Goal: Transaction & Acquisition: Purchase product/service

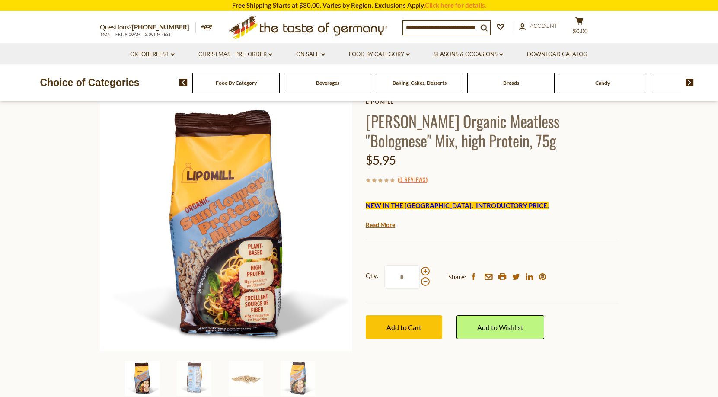
scroll to position [60, 0]
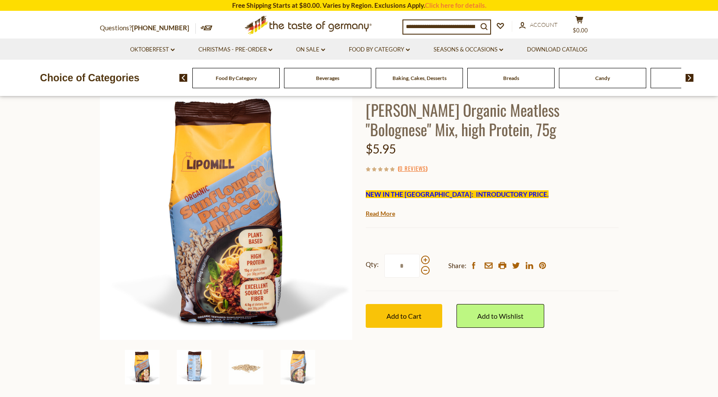
click at [192, 364] on img at bounding box center [194, 367] width 35 height 35
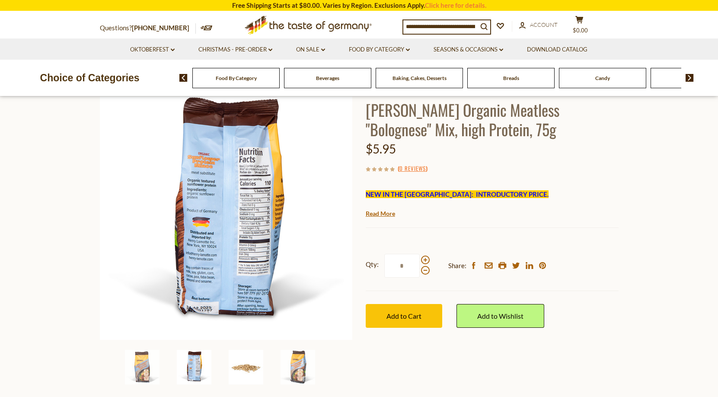
click at [240, 375] on img at bounding box center [246, 367] width 35 height 35
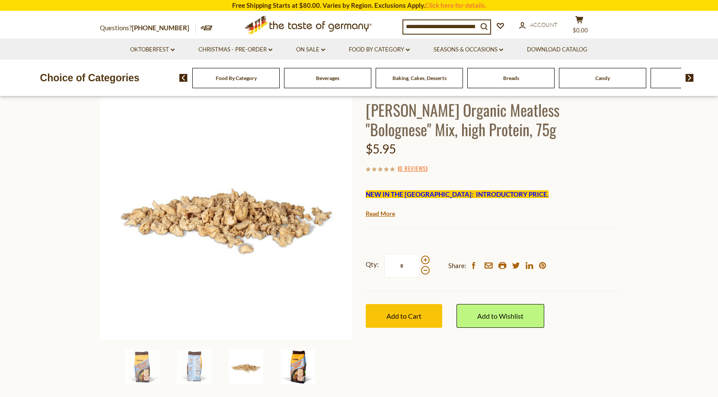
click at [297, 369] on img at bounding box center [298, 367] width 35 height 35
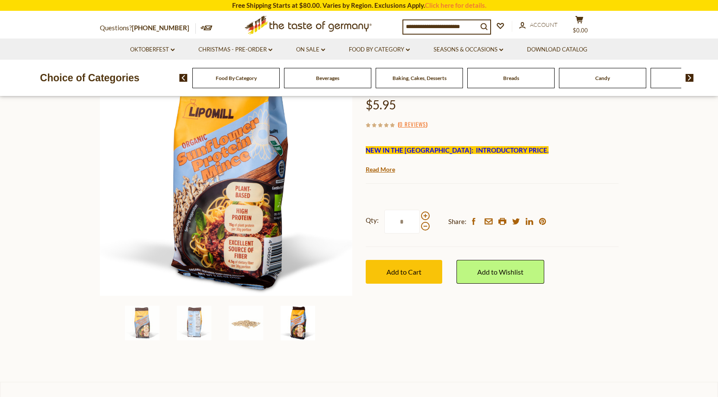
scroll to position [88, 0]
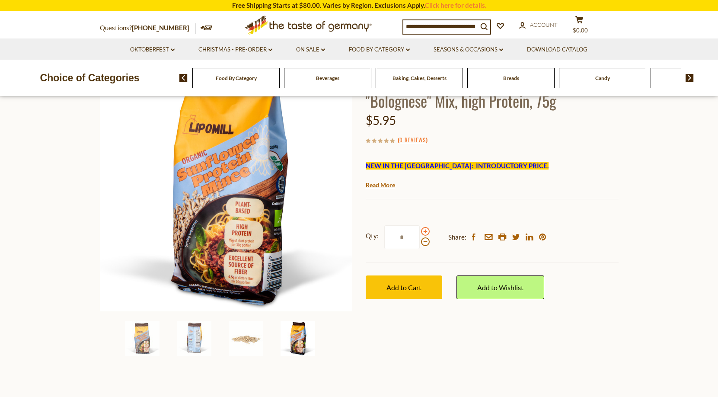
click at [424, 231] on span at bounding box center [425, 231] width 9 height 9
click at [420, 231] on input "*" at bounding box center [401, 237] width 35 height 24
click at [424, 241] on span at bounding box center [425, 241] width 9 height 9
click at [420, 241] on input "*" at bounding box center [401, 237] width 35 height 24
click at [425, 234] on span at bounding box center [425, 231] width 9 height 9
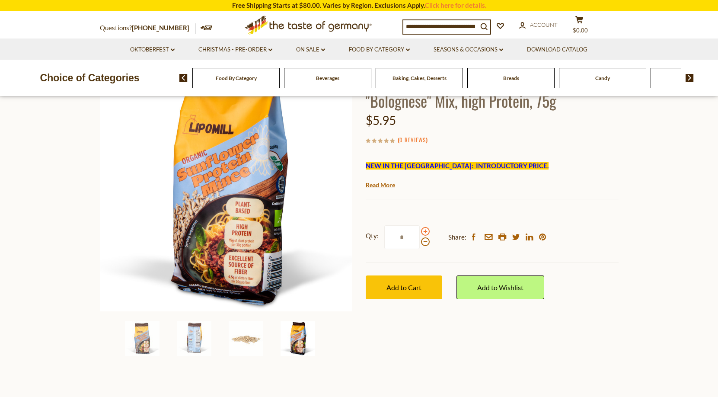
click at [420, 234] on input "*" at bounding box center [401, 237] width 35 height 24
click at [428, 244] on span at bounding box center [425, 241] width 9 height 9
click at [420, 244] on input "*" at bounding box center [401, 237] width 35 height 24
drag, startPoint x: 410, startPoint y: 239, endPoint x: 383, endPoint y: 237, distance: 27.3
click at [383, 237] on label "Qty: *" at bounding box center [398, 237] width 64 height 24
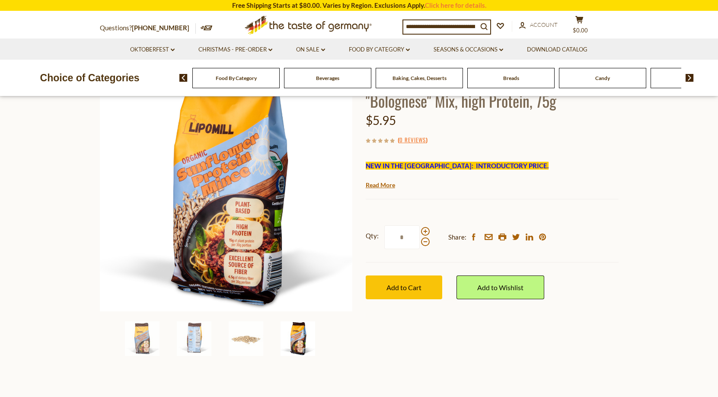
click at [384, 237] on input "*" at bounding box center [401, 237] width 35 height 24
type input "*"
click at [410, 286] on span "Add to Cart" at bounding box center [404, 287] width 35 height 8
click at [280, 87] on div "Breads" at bounding box center [235, 78] width 87 height 20
click at [280, 82] on div "Breads" at bounding box center [235, 78] width 87 height 20
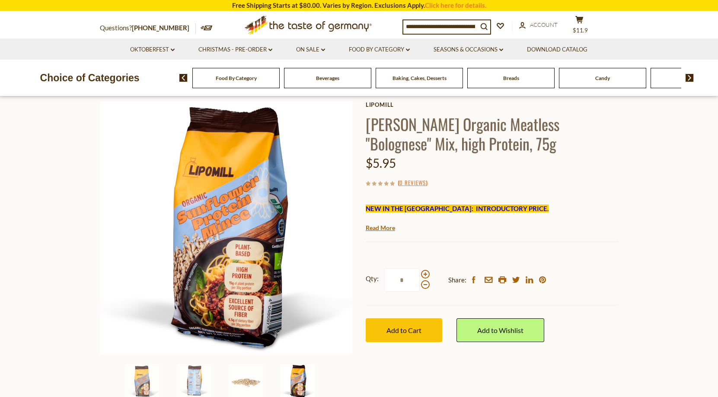
scroll to position [45, 0]
click at [280, 81] on div "Breads" at bounding box center [235, 78] width 87 height 20
click at [690, 79] on img at bounding box center [690, 78] width 8 height 8
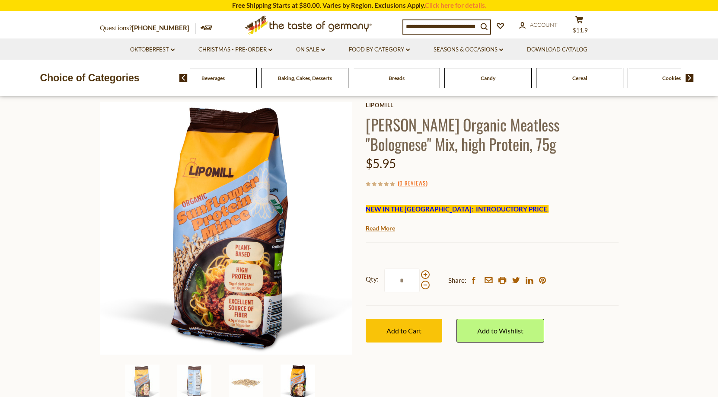
click at [165, 79] on div "Breads" at bounding box center [121, 78] width 87 height 20
click at [370, 45] on li "Food By Category dropdown_arrow All Food By Category Taste of Germany Collectio…" at bounding box center [379, 48] width 83 height 21
click at [370, 48] on link "Food By Category dropdown_arrow" at bounding box center [379, 50] width 61 height 10
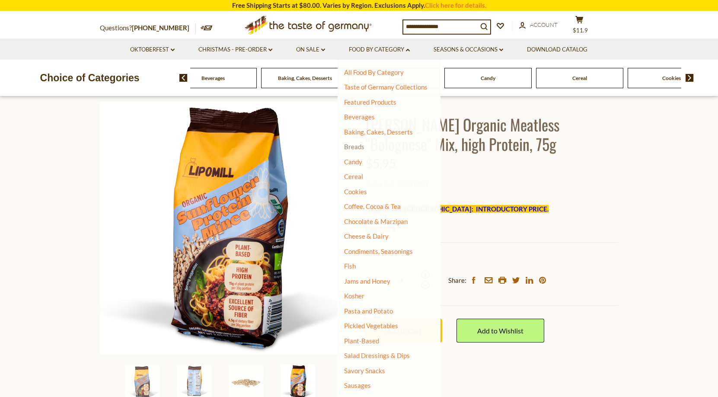
click at [363, 146] on link "Breads" at bounding box center [354, 147] width 20 height 8
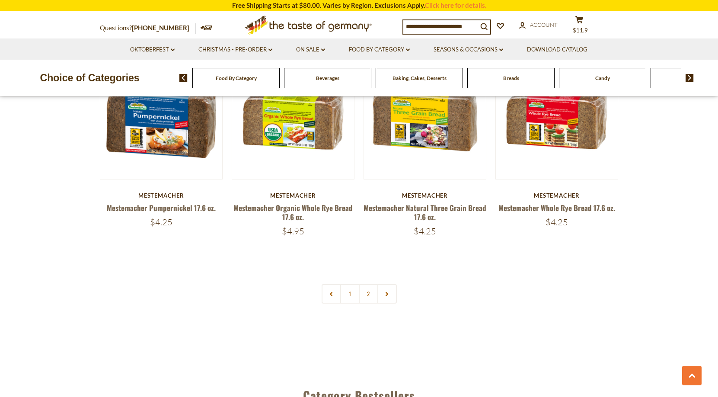
scroll to position [2030, 0]
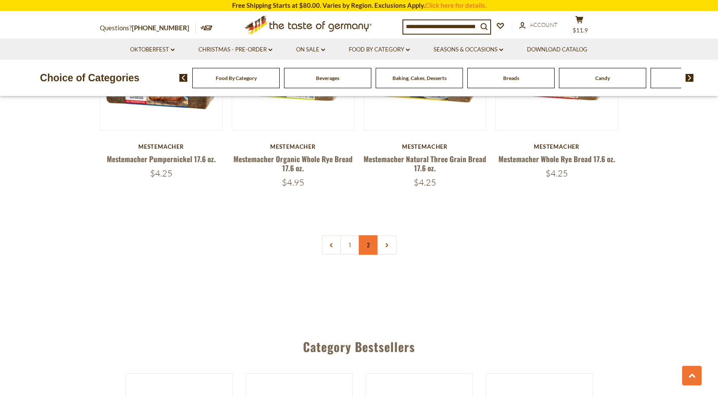
click at [368, 246] on link "2" at bounding box center [368, 244] width 19 height 19
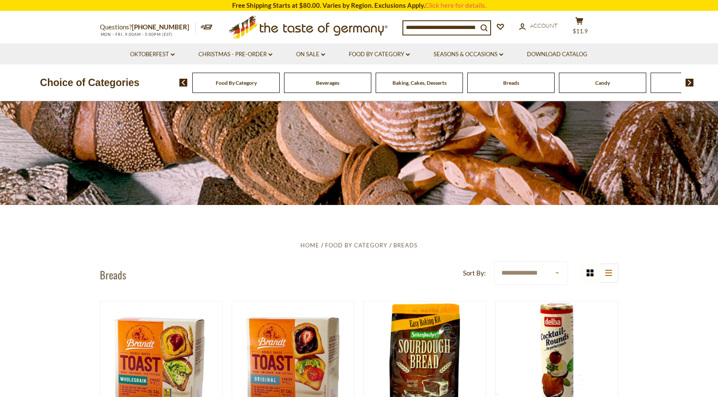
scroll to position [0, 0]
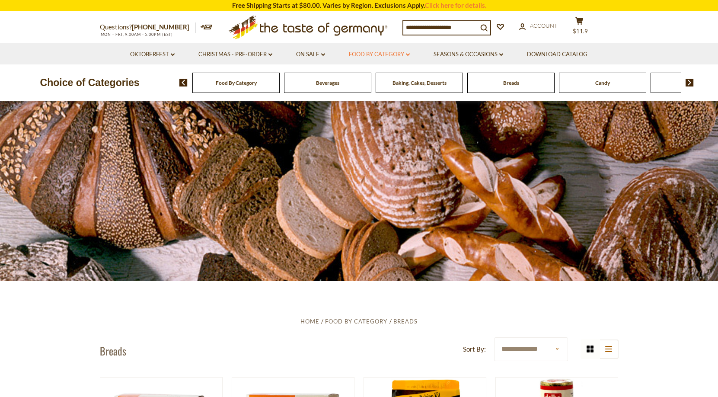
click at [385, 56] on link "Food By Category dropdown_arrow" at bounding box center [379, 55] width 61 height 10
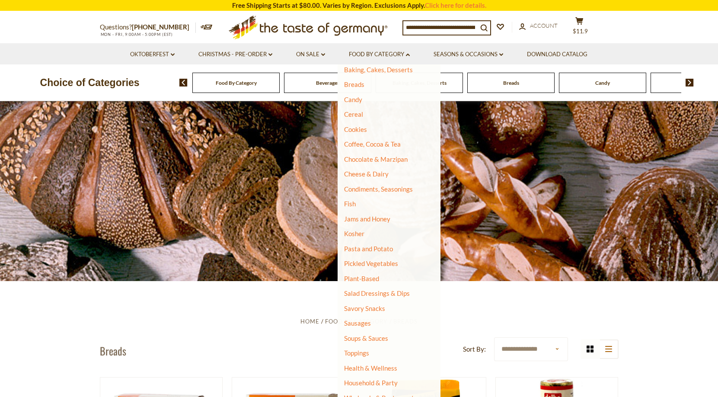
scroll to position [67, 0]
click at [370, 340] on link "Soups & Sauces" at bounding box center [366, 338] width 44 height 8
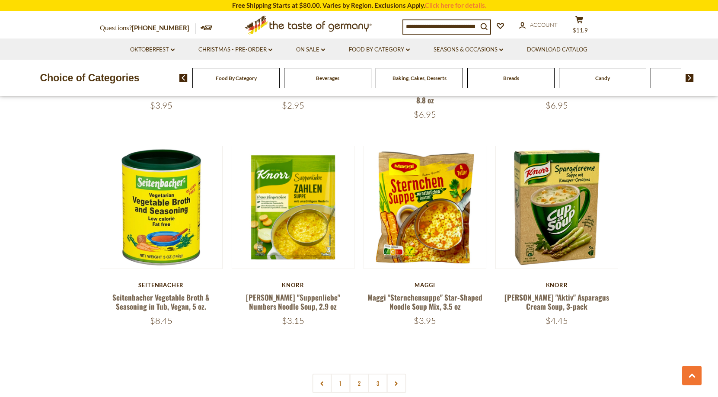
scroll to position [1761, 0]
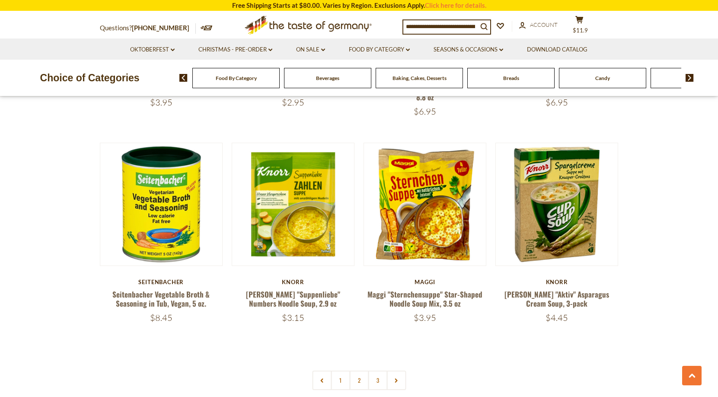
click at [360, 371] on link "2" at bounding box center [358, 380] width 19 height 19
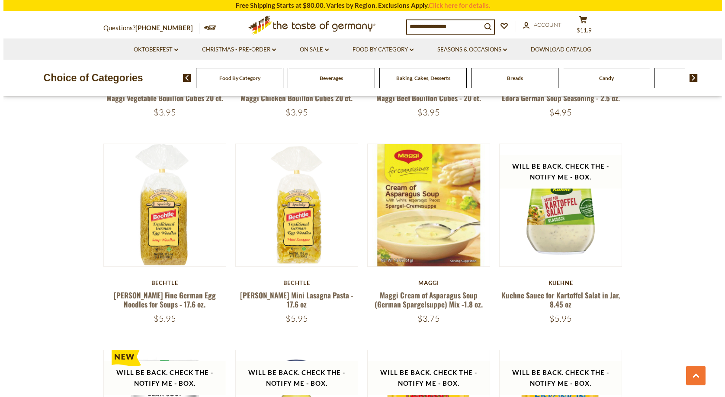
scroll to position [1234, 0]
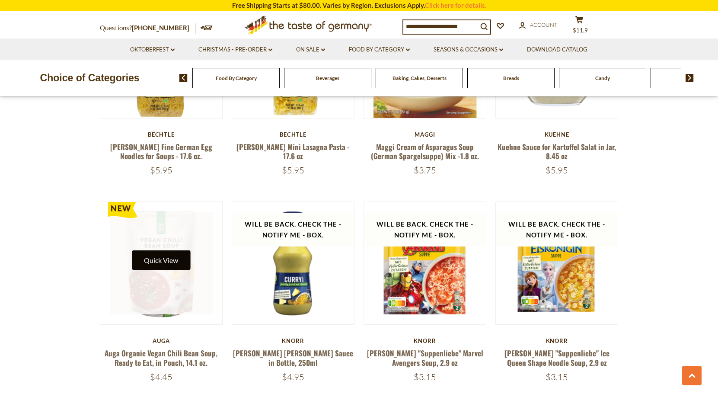
click at [166, 256] on button "Quick View" at bounding box center [161, 259] width 58 height 19
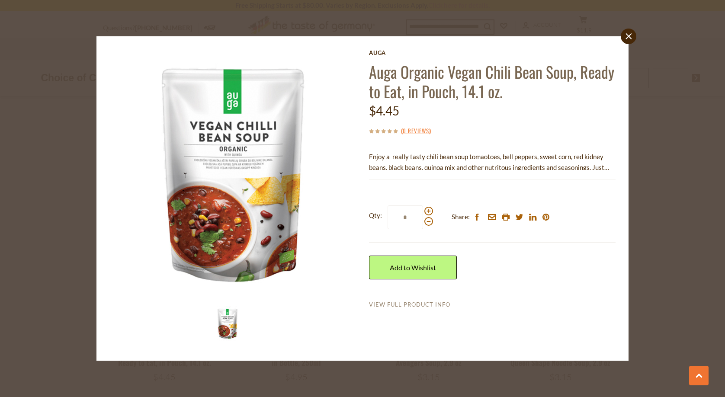
click at [427, 303] on link "View Full Product Info" at bounding box center [409, 305] width 81 height 8
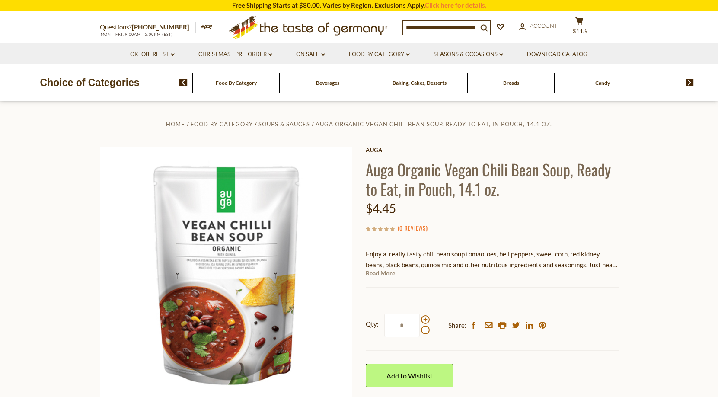
click at [378, 273] on link "Read More" at bounding box center [380, 273] width 29 height 9
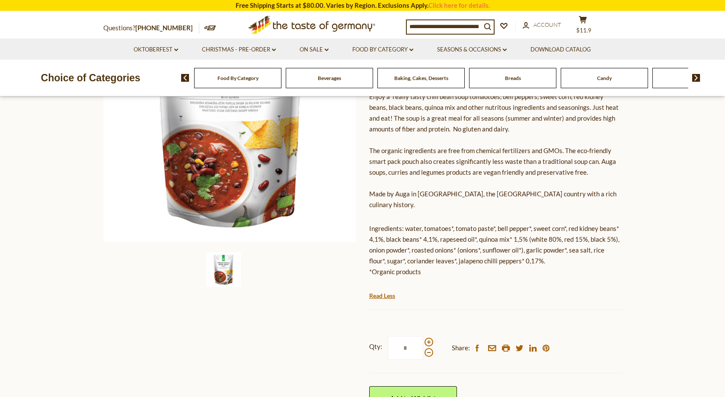
scroll to position [285, 0]
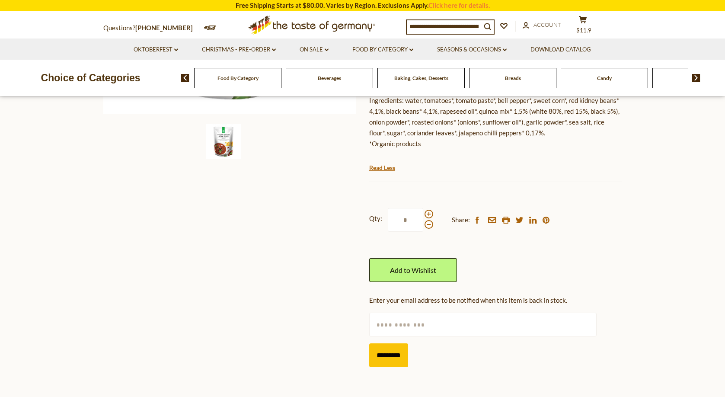
click at [428, 322] on input "text" at bounding box center [482, 325] width 227 height 24
type input "**********"
click at [399, 343] on input "*********" at bounding box center [388, 355] width 39 height 24
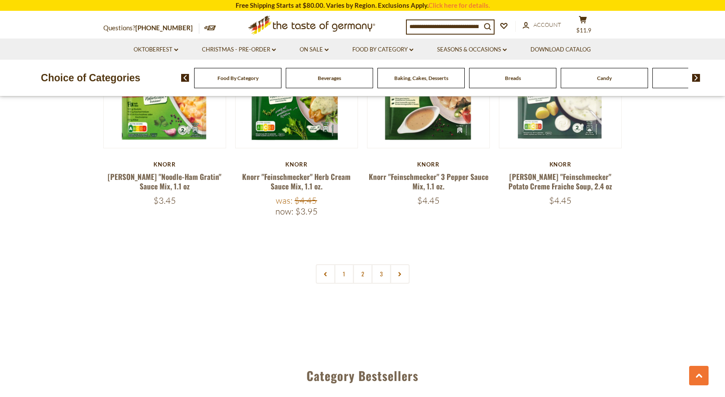
scroll to position [1831, 0]
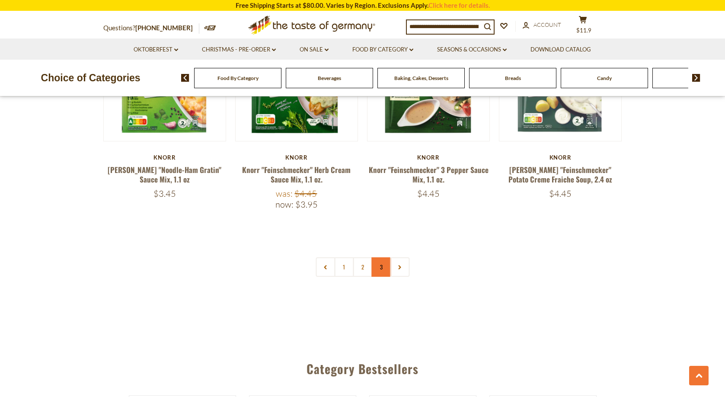
click at [382, 264] on link "3" at bounding box center [380, 266] width 19 height 19
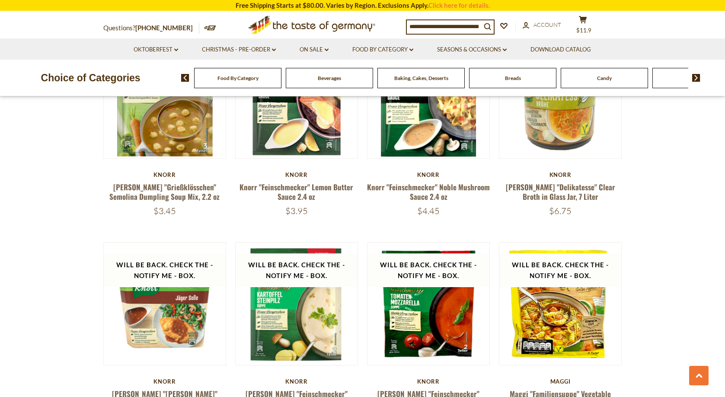
scroll to position [0, 0]
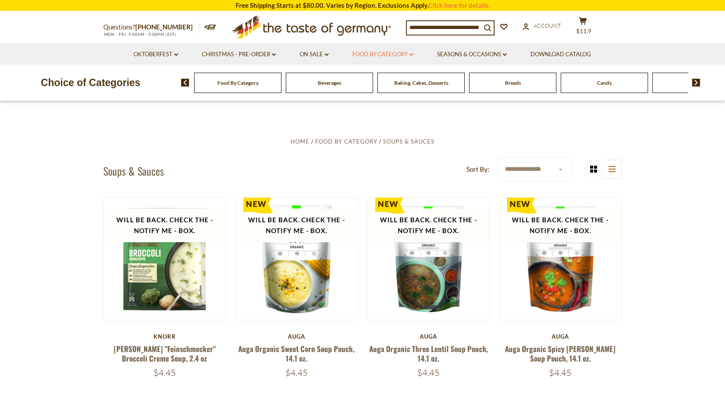
click at [385, 53] on link "Food By Category dropdown_arrow" at bounding box center [382, 55] width 61 height 10
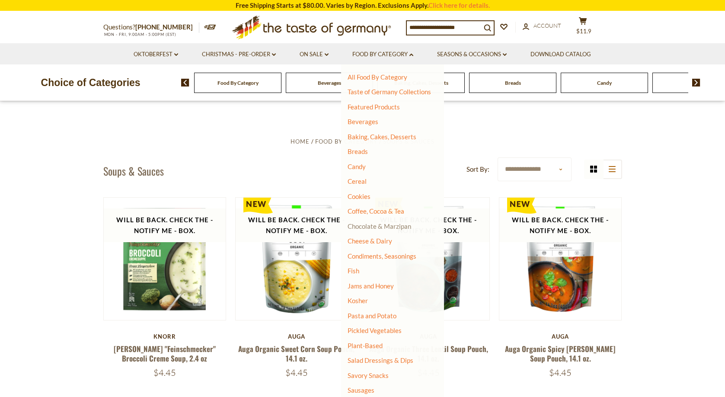
click at [371, 226] on link "Chocolate & Marzipan" at bounding box center [380, 226] width 64 height 8
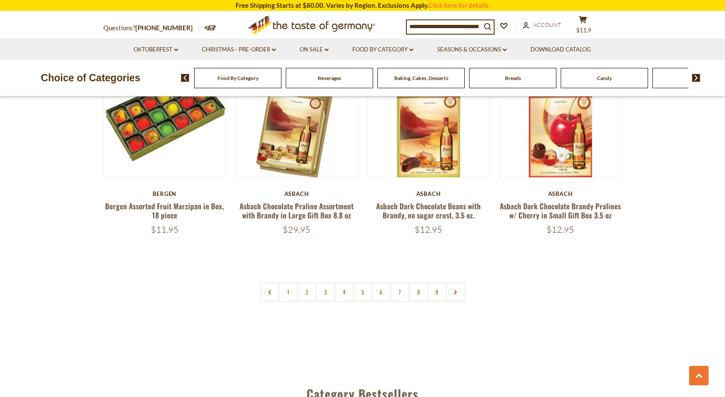
scroll to position [2025, 0]
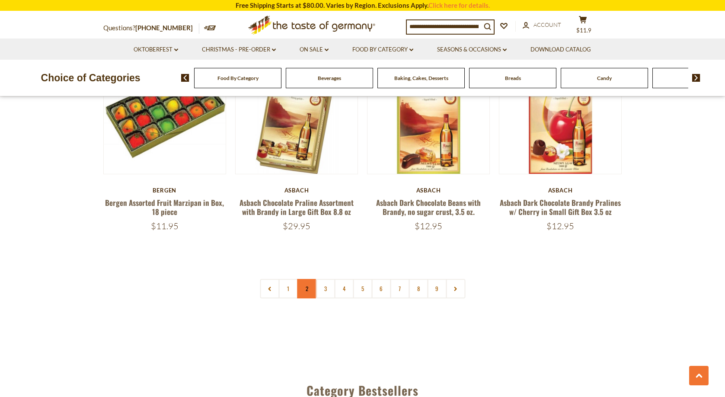
click at [303, 293] on link "2" at bounding box center [306, 288] width 19 height 19
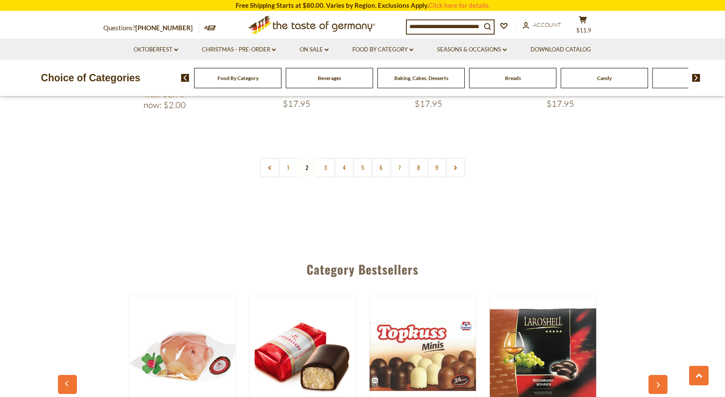
scroll to position [2179, 0]
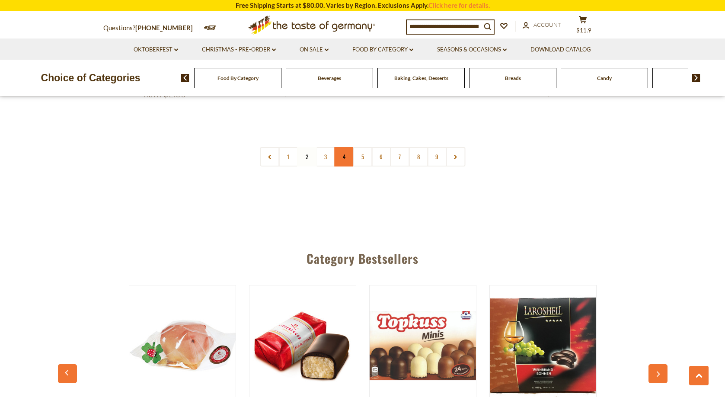
click at [340, 147] on link "4" at bounding box center [343, 156] width 19 height 19
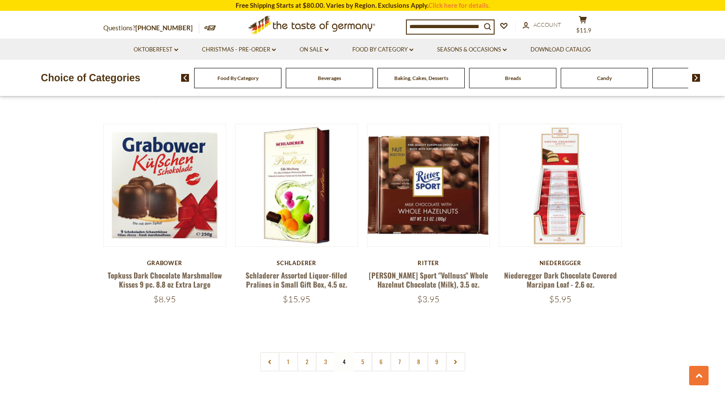
scroll to position [1905, 0]
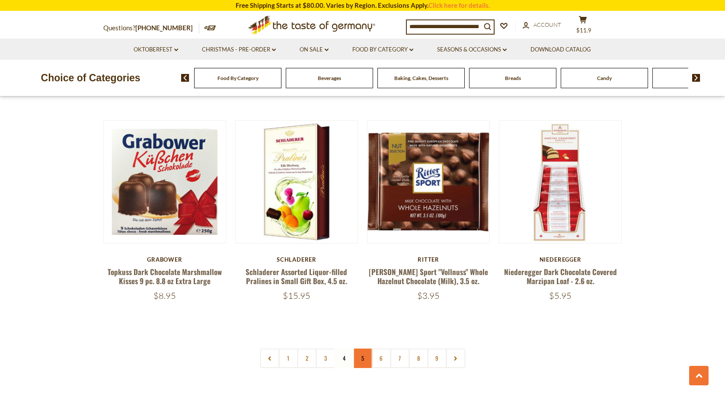
click at [360, 348] on link "5" at bounding box center [362, 357] width 19 height 19
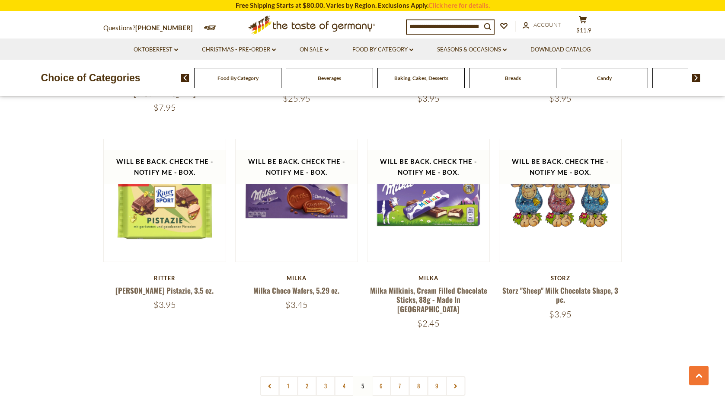
scroll to position [1884, 0]
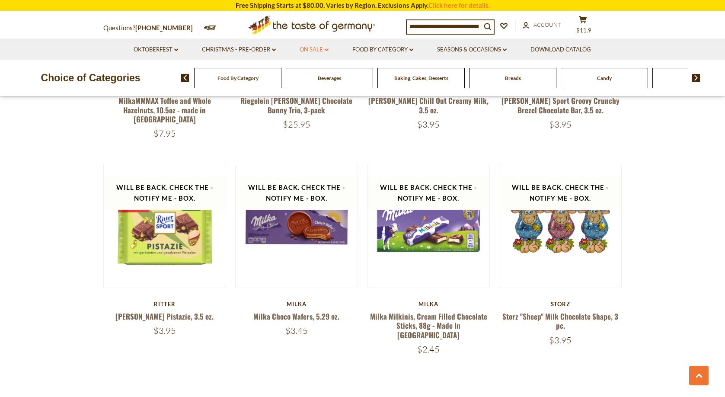
click at [301, 47] on link "On Sale dropdown_arrow" at bounding box center [314, 50] width 29 height 10
click at [382, 46] on link "Food By Category dropdown_arrow" at bounding box center [382, 50] width 61 height 10
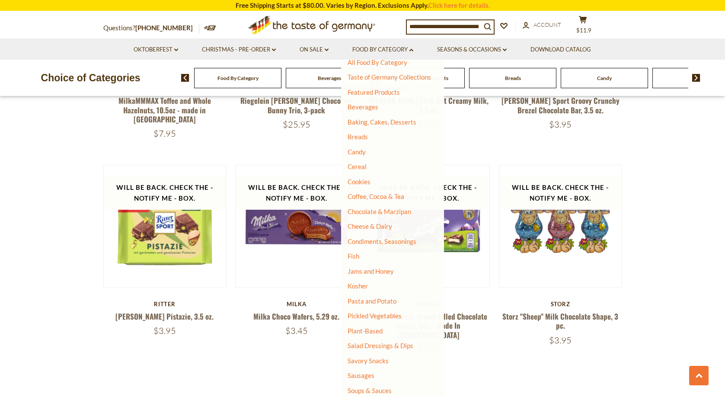
scroll to position [13, 0]
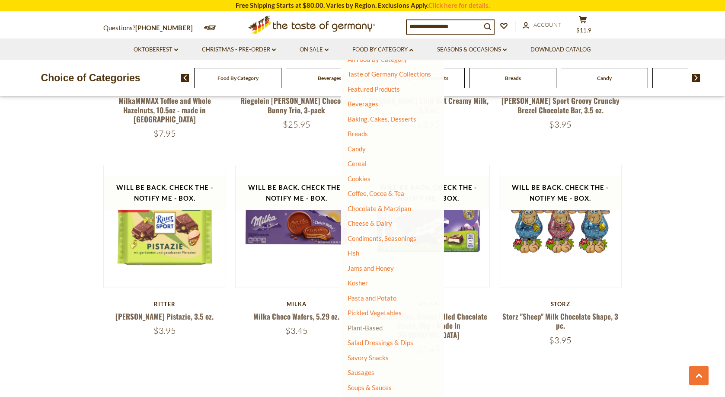
click at [374, 327] on link "Plant-Based" at bounding box center [365, 328] width 35 height 8
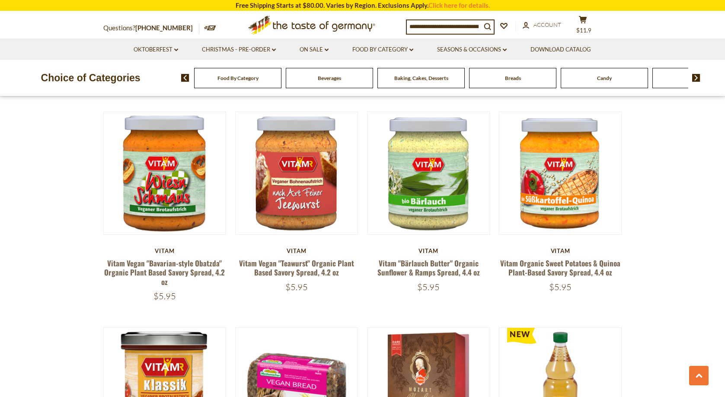
scroll to position [1729, 0]
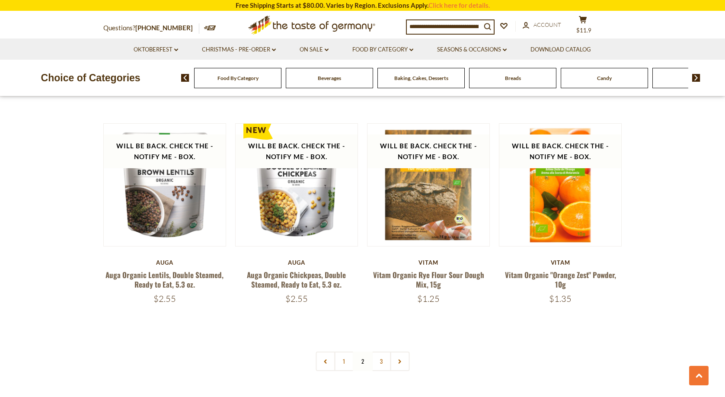
scroll to position [1776, 0]
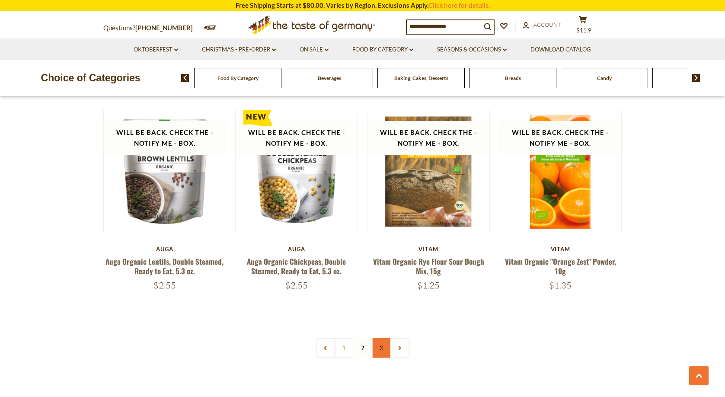
click at [387, 347] on link "3" at bounding box center [380, 347] width 19 height 19
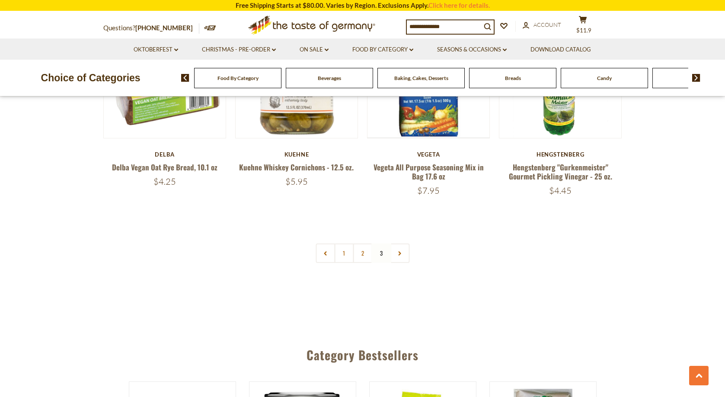
scroll to position [0, 0]
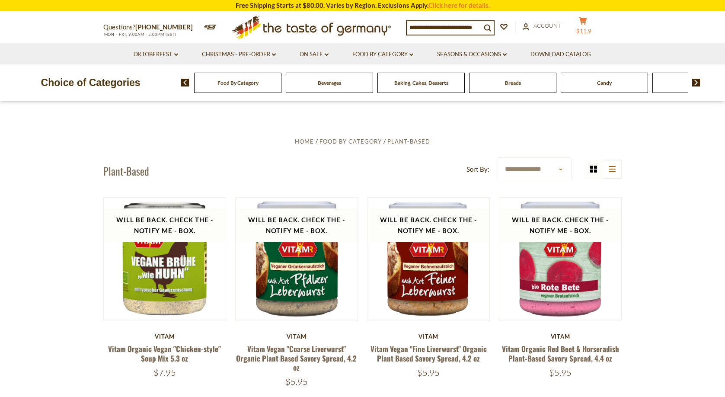
click at [591, 28] on span "$11.9" at bounding box center [583, 31] width 15 height 7
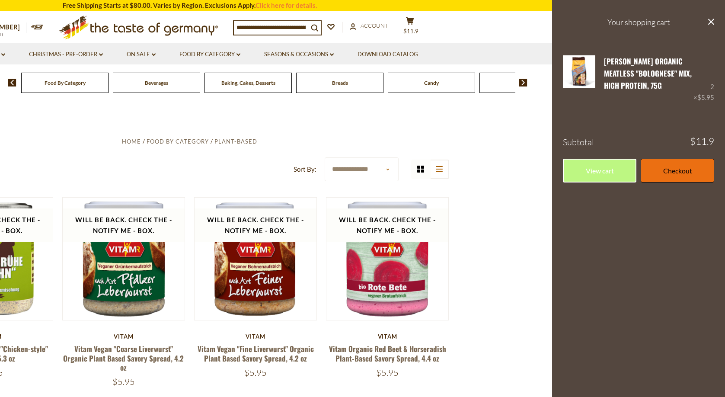
click at [681, 175] on link "Checkout" at bounding box center [677, 171] width 73 height 24
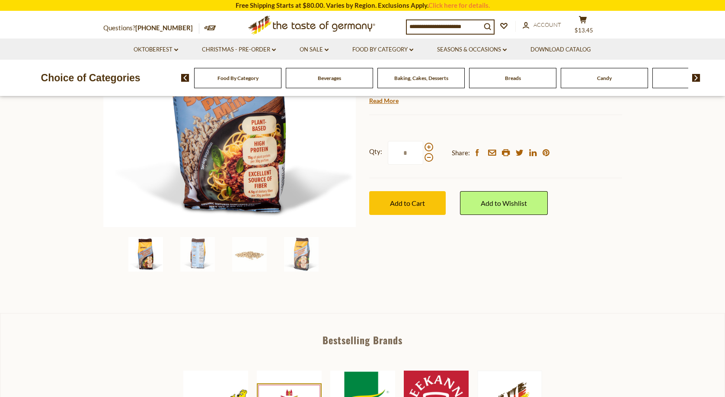
scroll to position [163, 0]
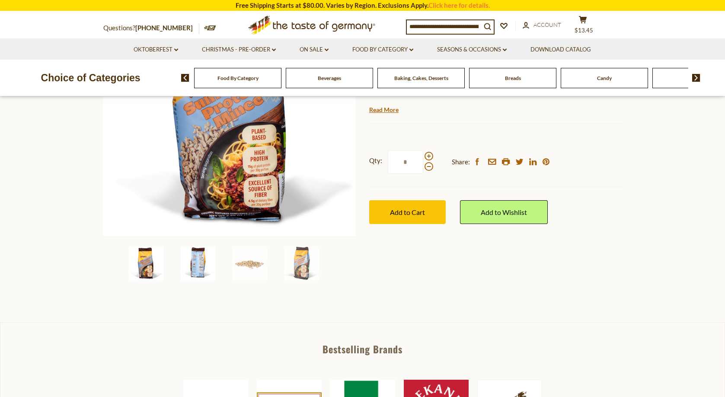
click at [192, 257] on img at bounding box center [197, 263] width 35 height 35
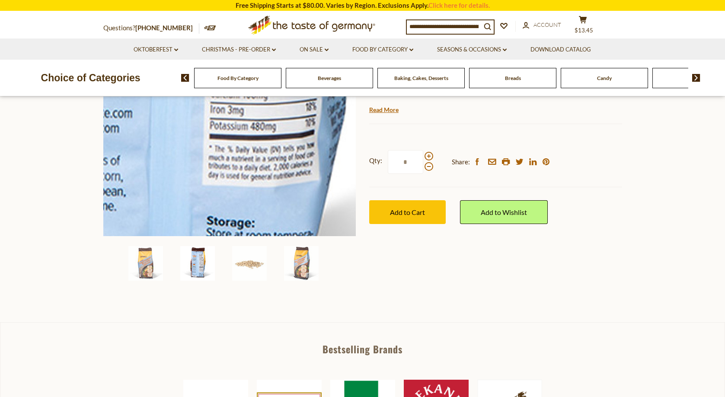
click at [255, 166] on img at bounding box center [229, 109] width 253 height 253
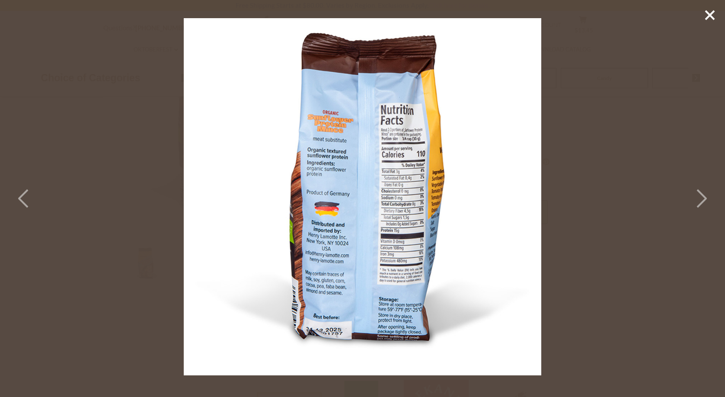
click at [700, 201] on icon at bounding box center [700, 198] width 19 height 26
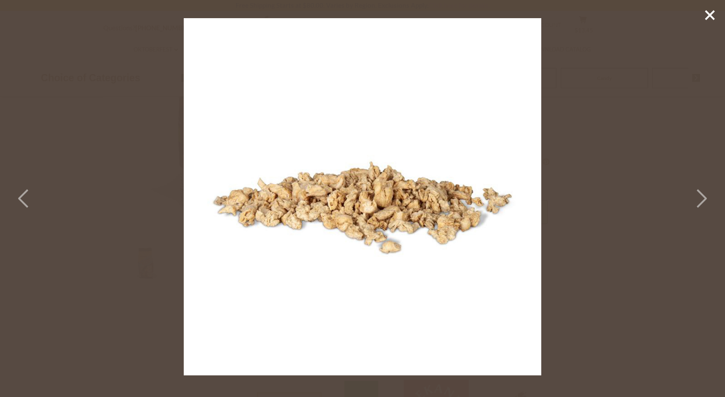
click at [693, 199] on icon at bounding box center [700, 198] width 19 height 26
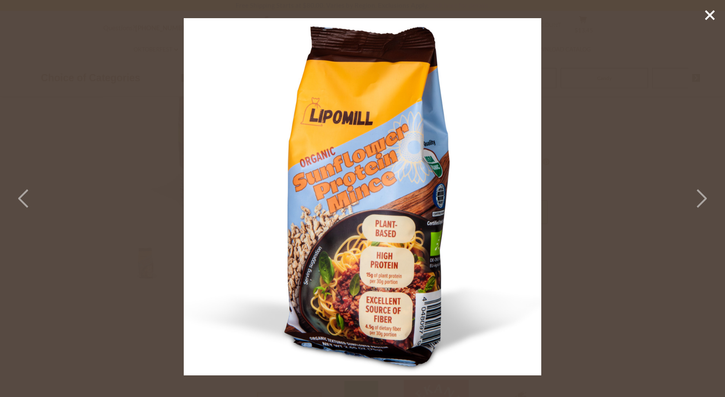
click at [704, 202] on polyline at bounding box center [701, 198] width 9 height 17
click at [25, 201] on icon at bounding box center [24, 198] width 19 height 26
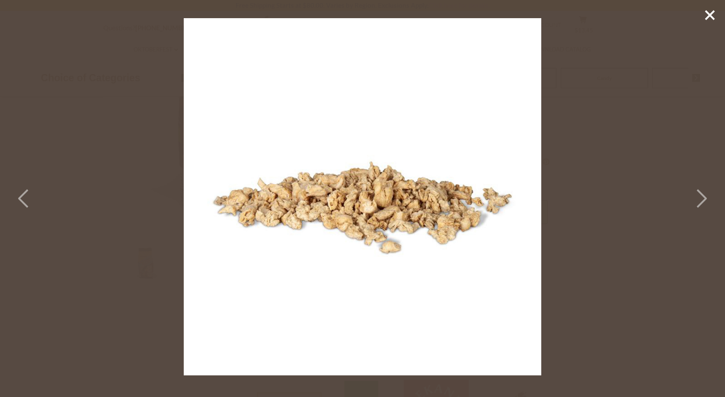
click at [16, 196] on icon at bounding box center [24, 198] width 19 height 26
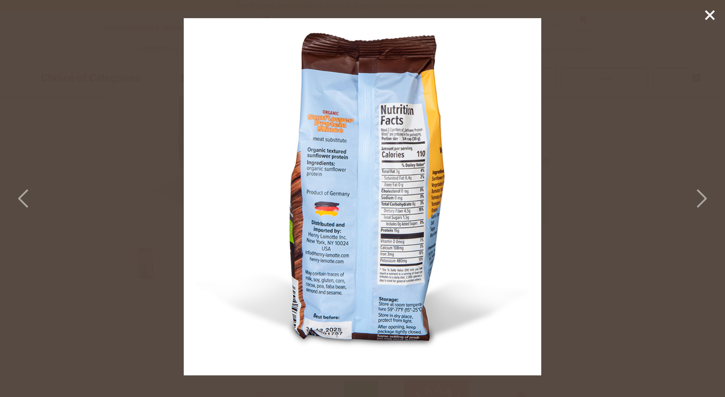
click at [709, 14] on line at bounding box center [710, 15] width 9 height 9
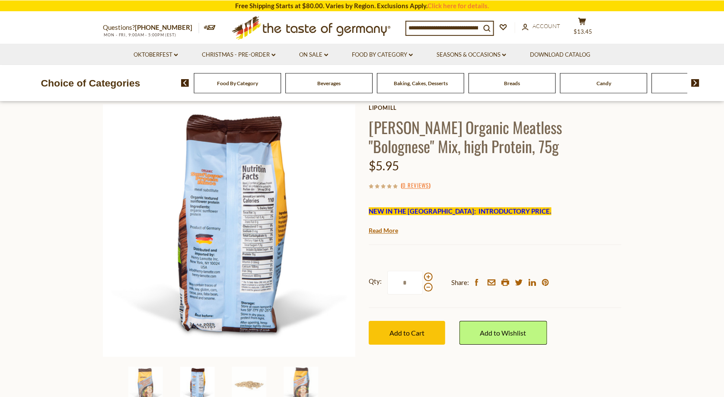
scroll to position [0, 0]
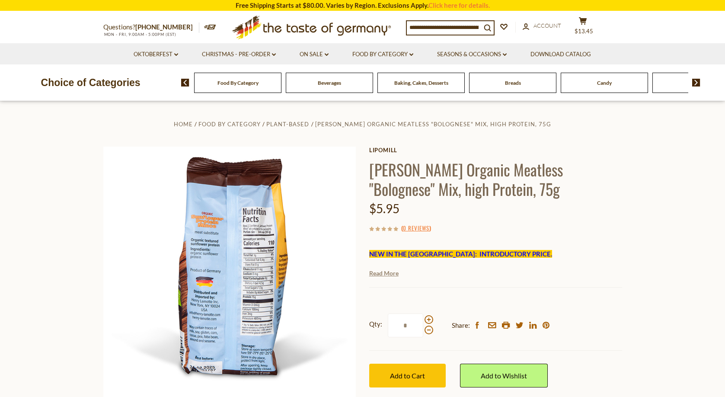
click at [393, 273] on link "Read More" at bounding box center [383, 273] width 29 height 9
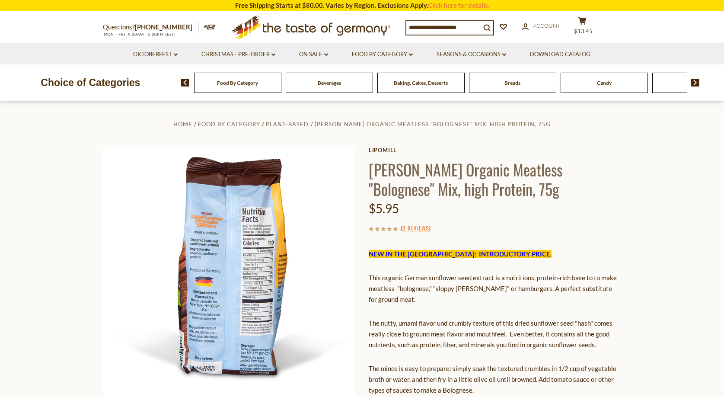
click at [423, 27] on input at bounding box center [443, 27] width 74 height 12
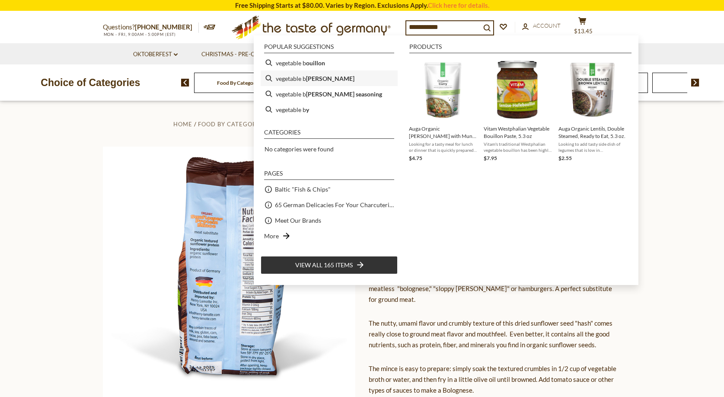
click at [323, 80] on li "vegetable b roth" at bounding box center [329, 78] width 137 height 16
type input "**********"
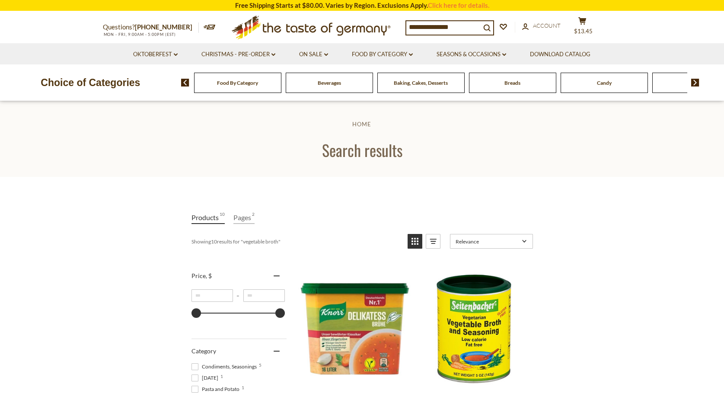
drag, startPoint x: 446, startPoint y: 26, endPoint x: 457, endPoint y: 26, distance: 11.2
click at [457, 26] on input "**********" at bounding box center [443, 27] width 74 height 12
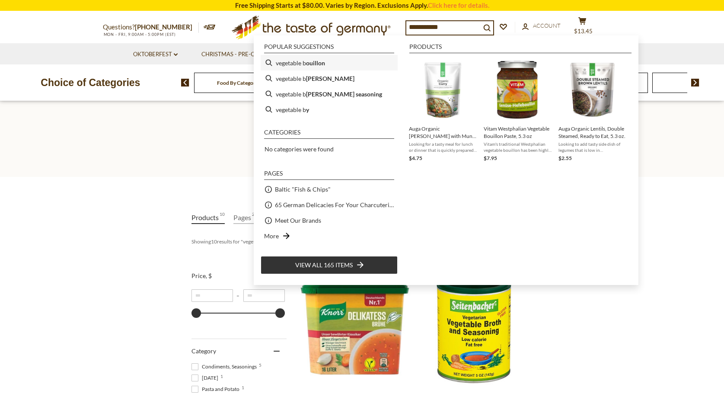
click at [294, 65] on li "vegetable b ouillon" at bounding box center [329, 63] width 137 height 16
type input "**********"
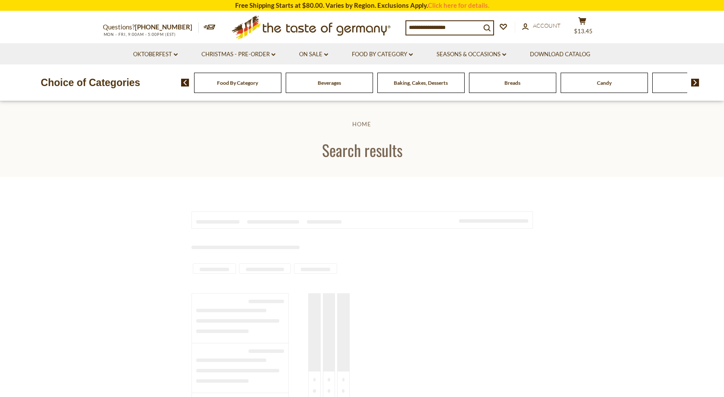
type input "**********"
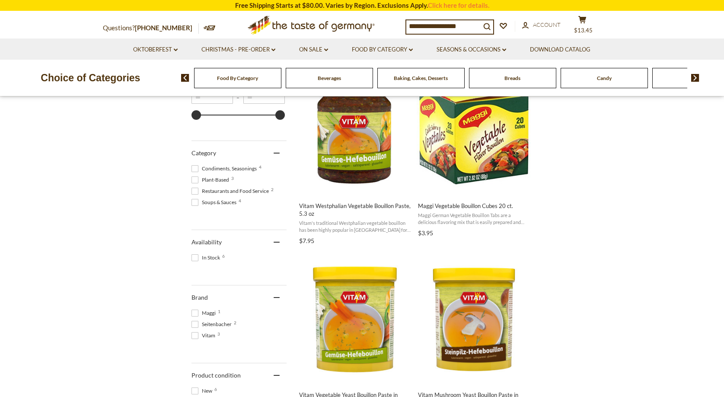
scroll to position [158, 0]
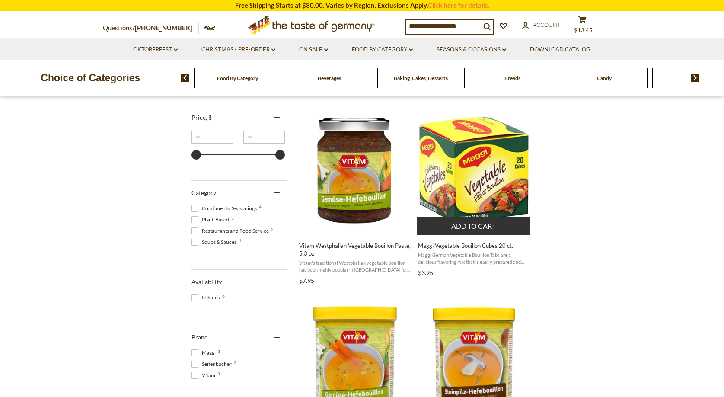
click at [471, 174] on img "Maggi Vegetable Bouillon Cubes 20 ct." at bounding box center [474, 170] width 115 height 115
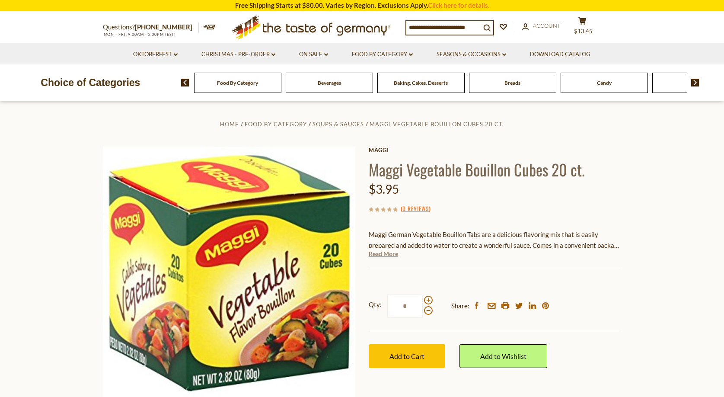
click at [390, 252] on link "Read More" at bounding box center [383, 253] width 29 height 9
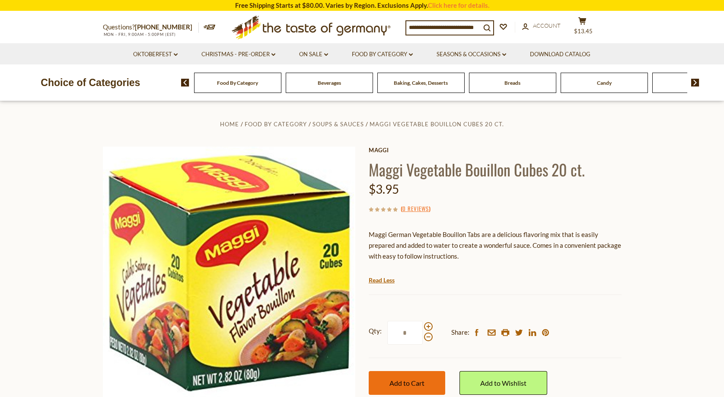
click at [421, 387] on button "Add to Cart" at bounding box center [407, 383] width 77 height 24
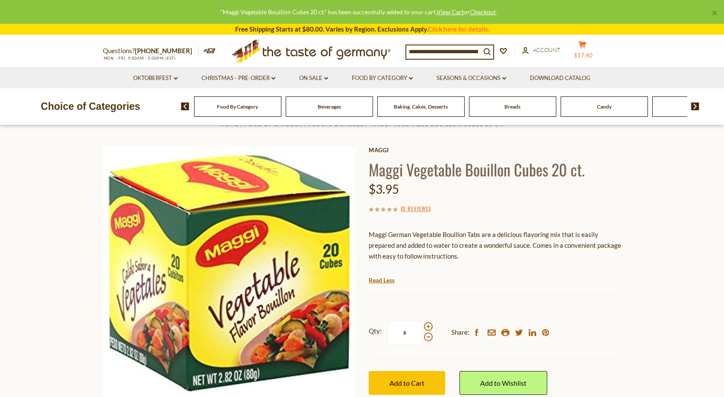
click at [589, 47] on button "cart $17.40" at bounding box center [583, 52] width 26 height 22
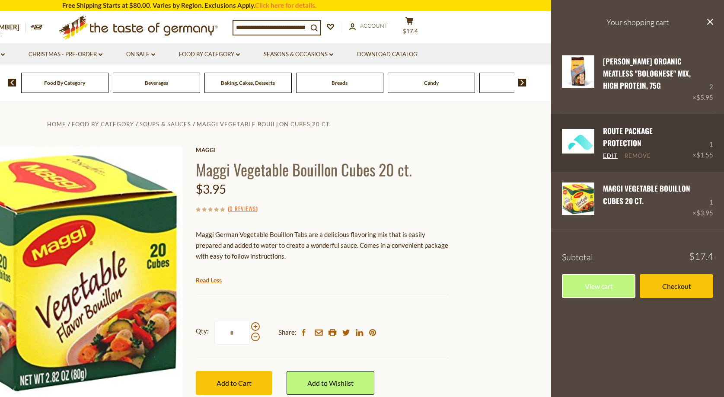
click at [633, 152] on link "Remove" at bounding box center [638, 156] width 26 height 8
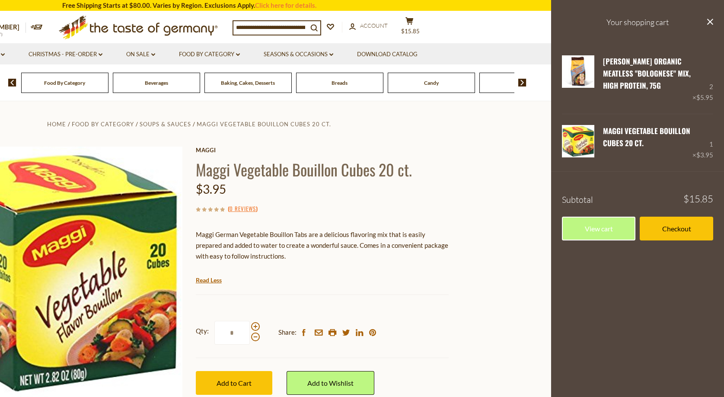
click at [692, 229] on link "Checkout" at bounding box center [676, 229] width 73 height 24
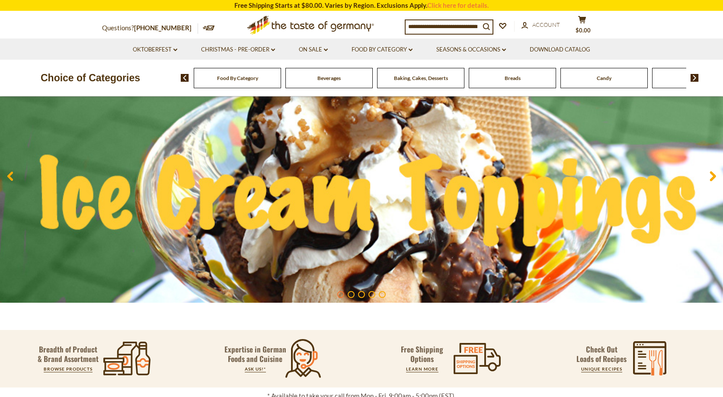
scroll to position [130, 0]
